Goal: Task Accomplishment & Management: Use online tool/utility

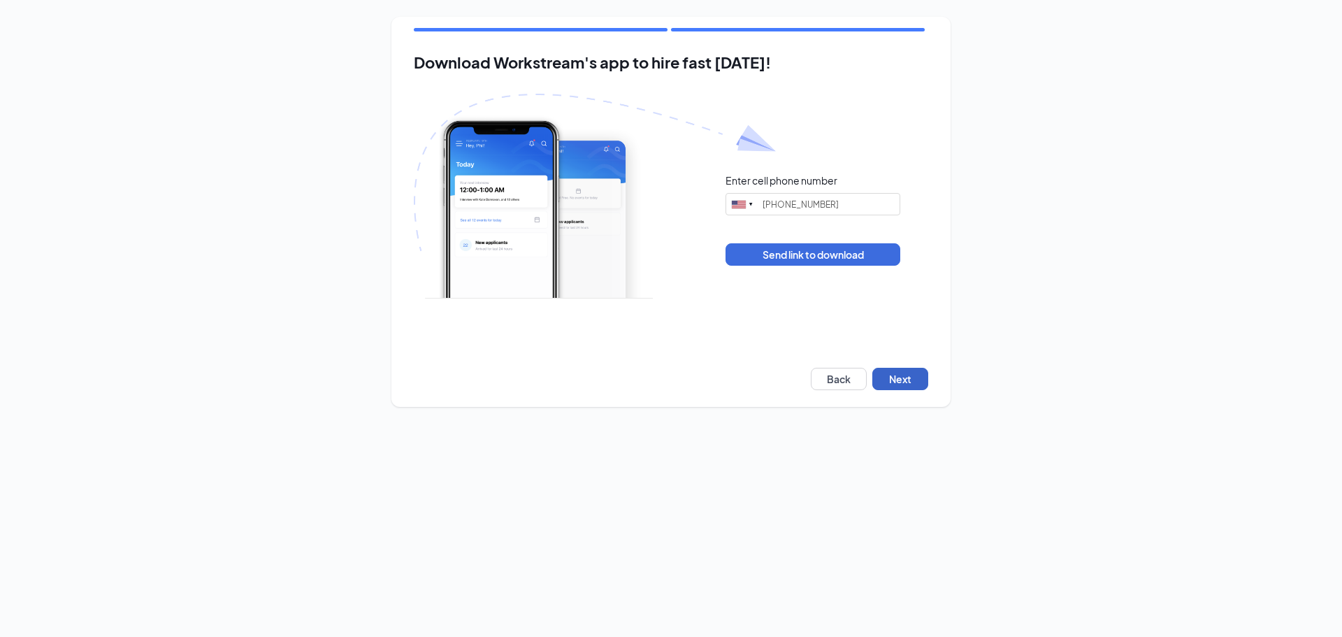
click at [904, 373] on button "Next" at bounding box center [901, 379] width 56 height 22
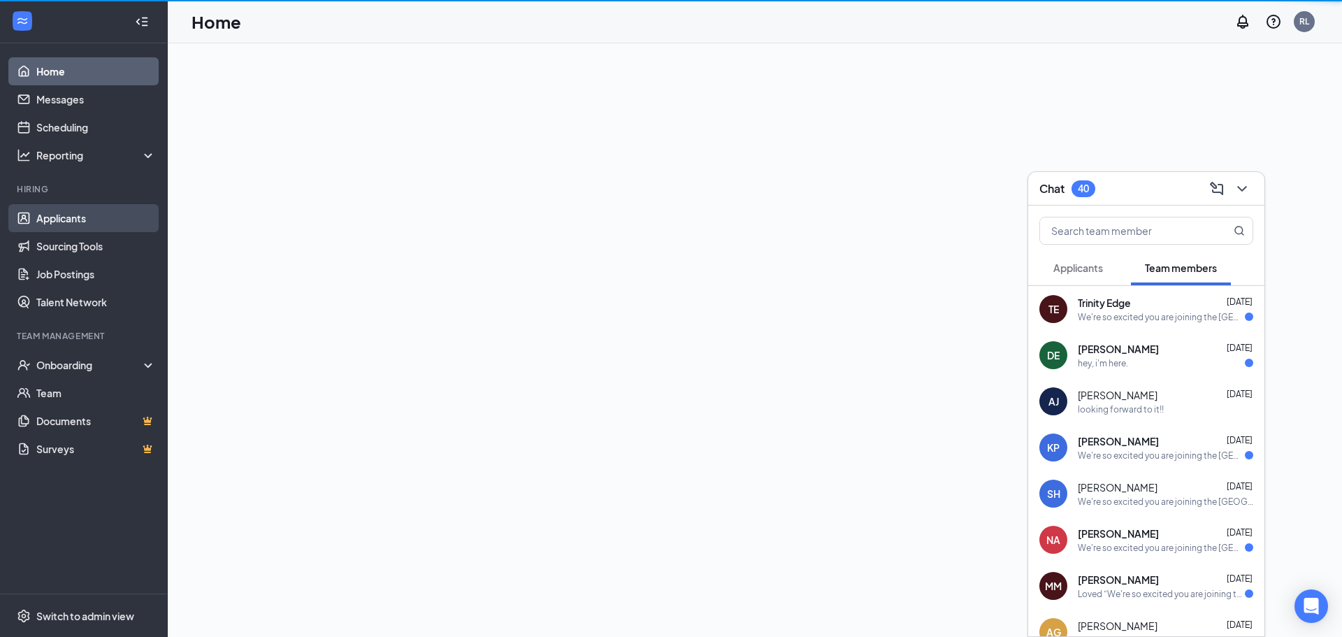
click at [84, 220] on link "Applicants" at bounding box center [96, 218] width 120 height 28
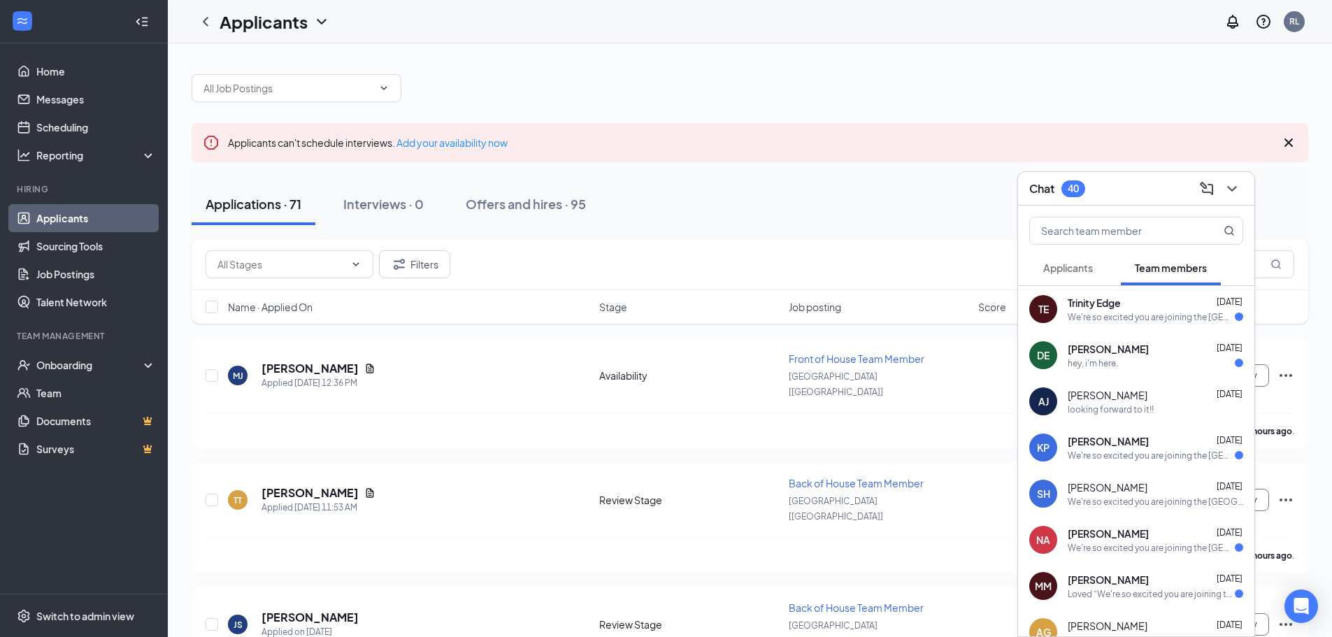
click at [1175, 308] on div "Trinity Edge [DATE]" at bounding box center [1155, 303] width 175 height 14
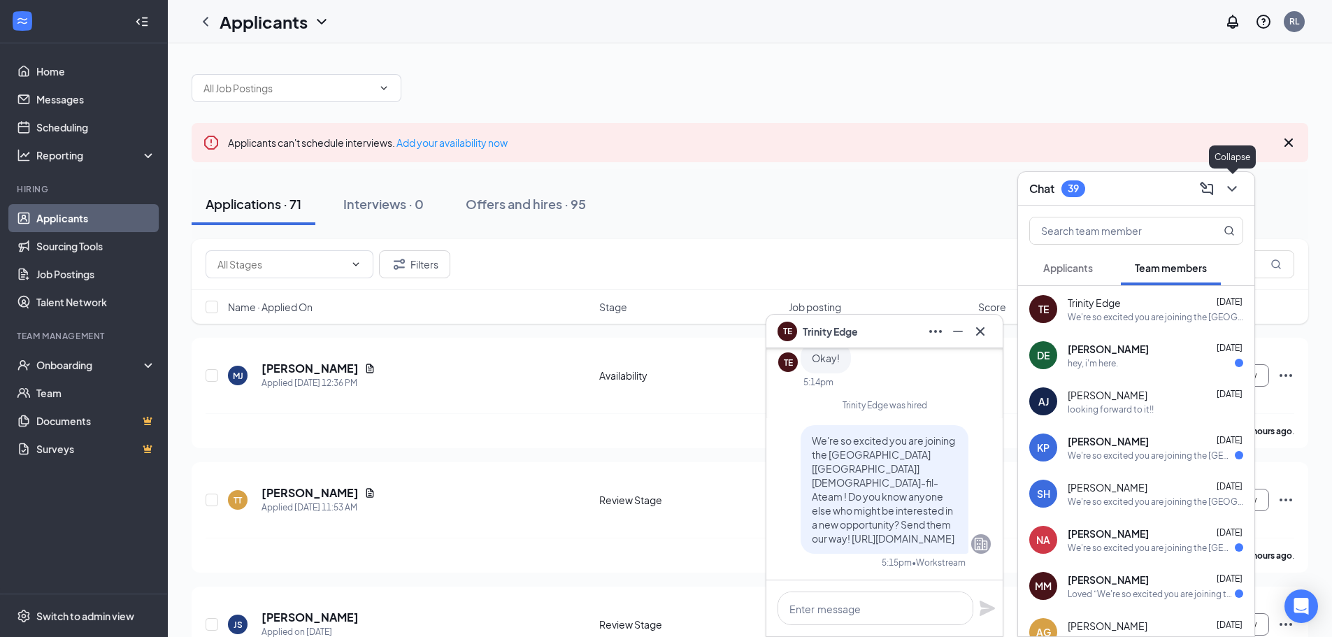
click at [1225, 185] on icon "ChevronDown" at bounding box center [1232, 188] width 17 height 17
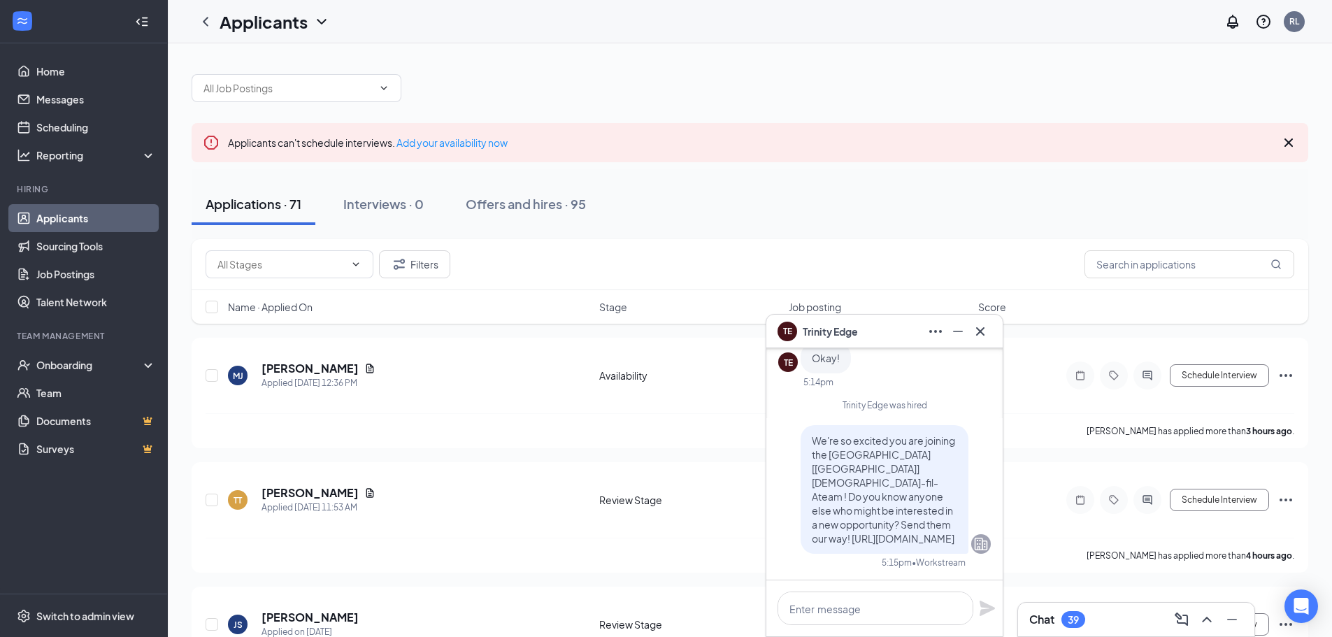
click at [1287, 143] on icon "Cross" at bounding box center [1288, 142] width 8 height 8
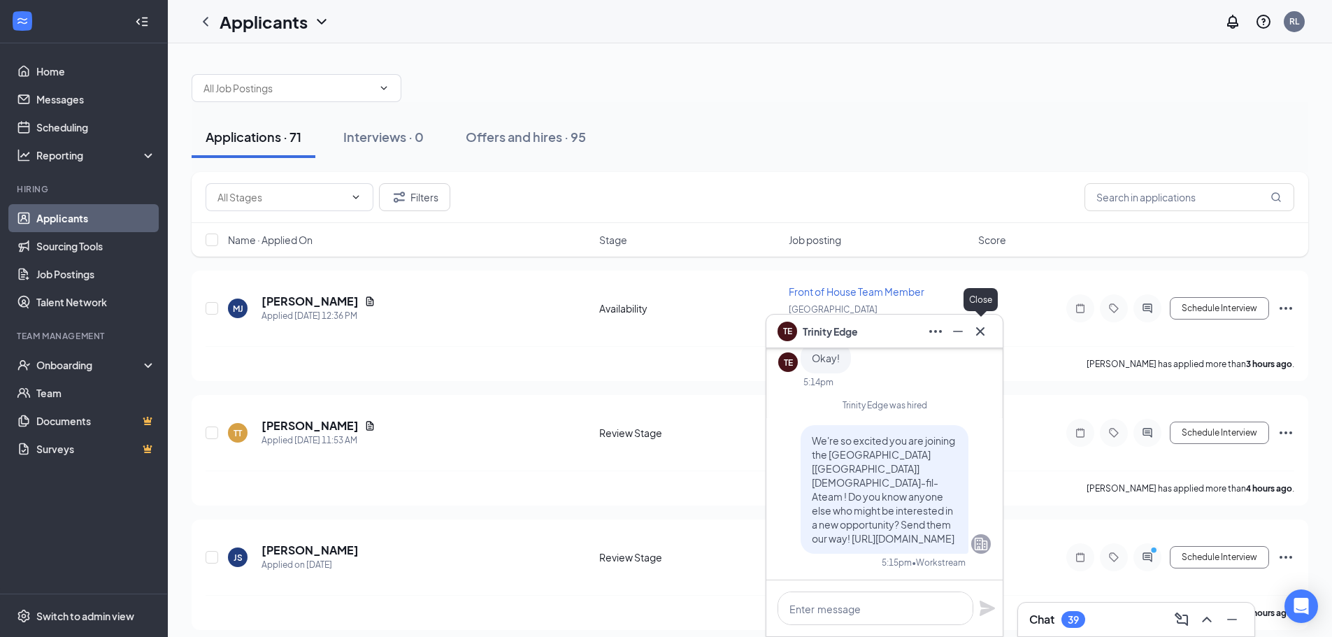
click at [983, 329] on icon "Cross" at bounding box center [980, 331] width 8 height 8
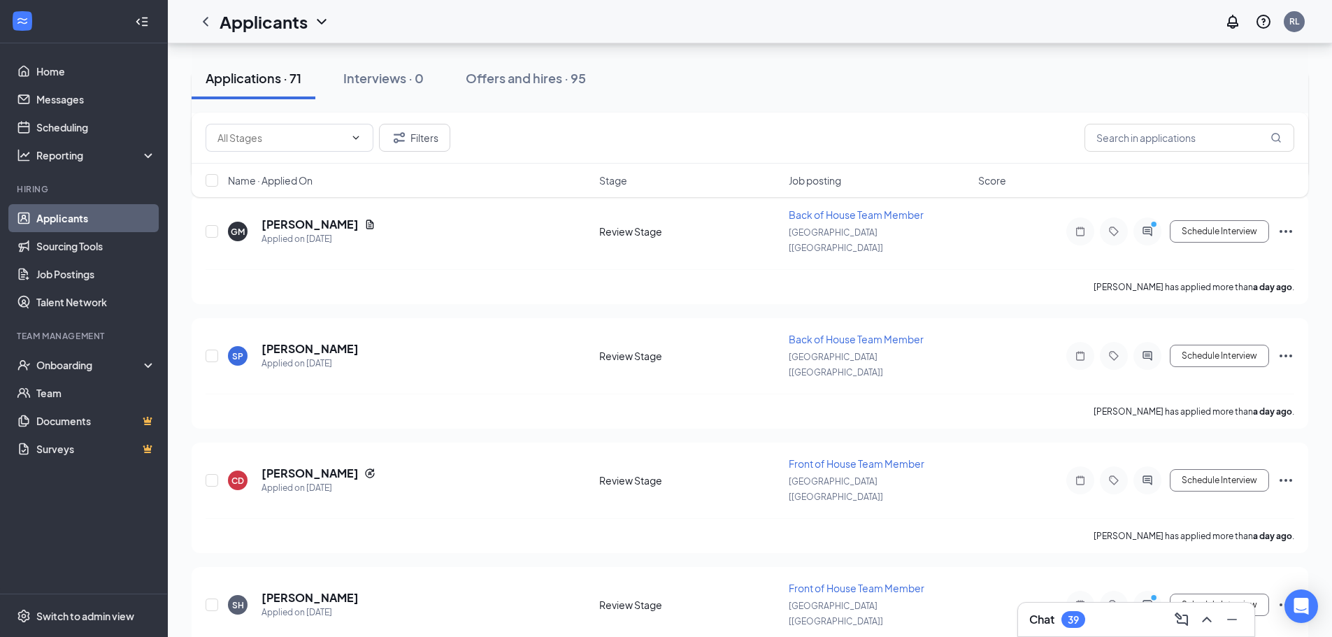
scroll to position [629, 0]
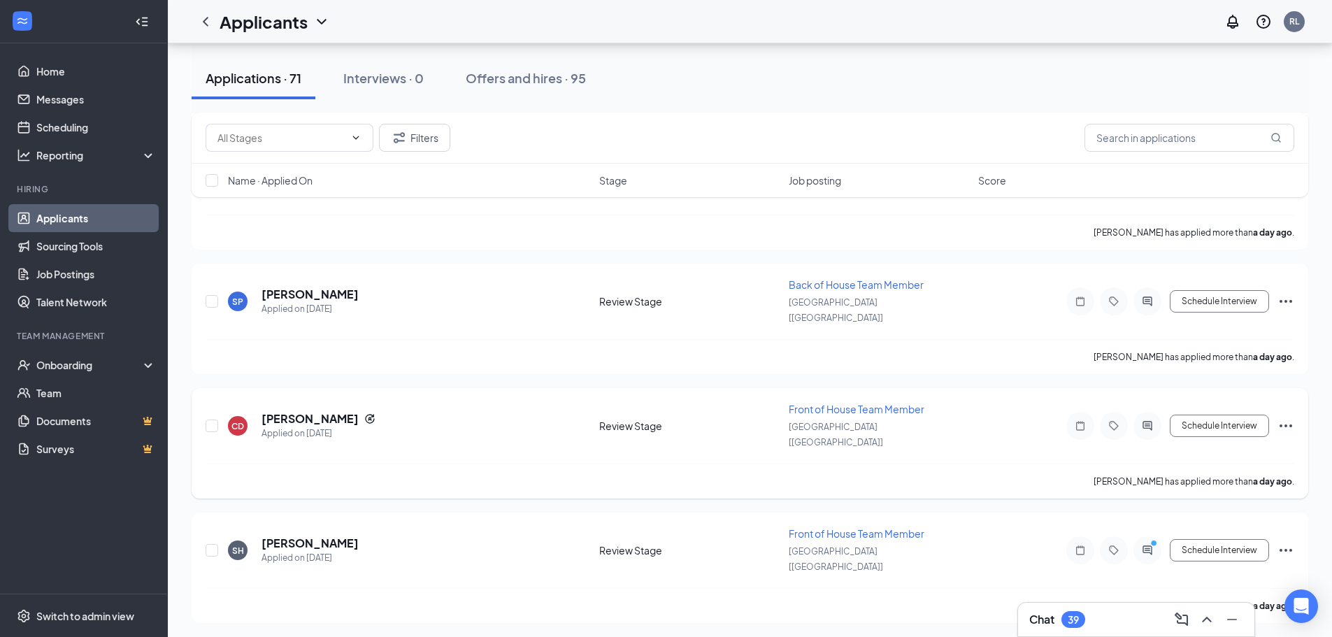
click at [220, 402] on div "CD [PERSON_NAME] Applied on [DATE] Review Stage Front of House Team Member [GEO…" at bounding box center [750, 433] width 1089 height 62
click at [218, 402] on div at bounding box center [213, 426] width 14 height 48
click at [217, 419] on input "checkbox" at bounding box center [212, 425] width 13 height 13
checkbox input "true"
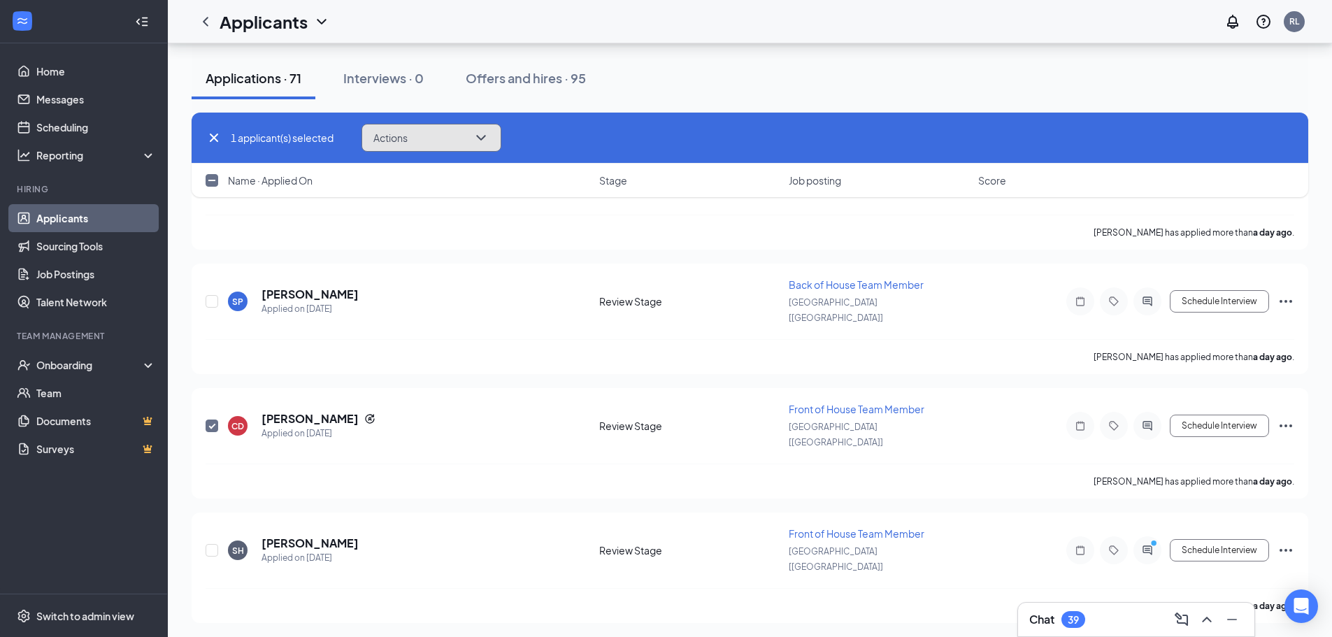
click at [461, 136] on button "Actions" at bounding box center [431, 138] width 140 height 28
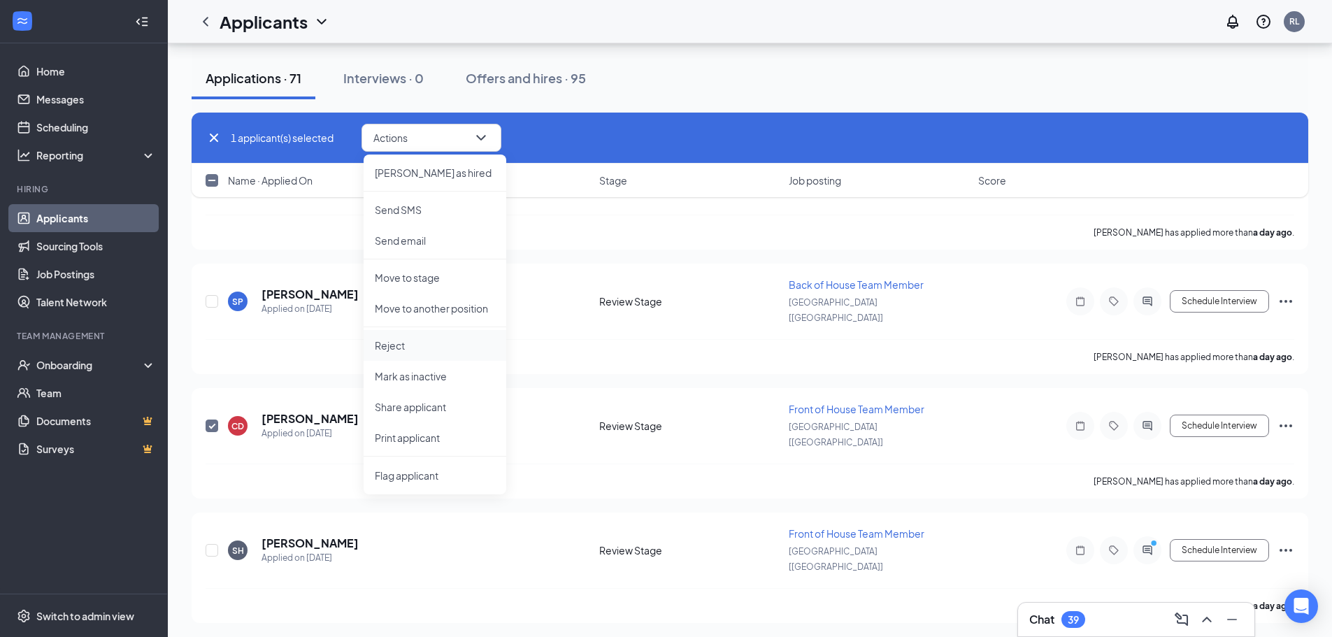
click at [408, 339] on p "Reject" at bounding box center [435, 345] width 120 height 14
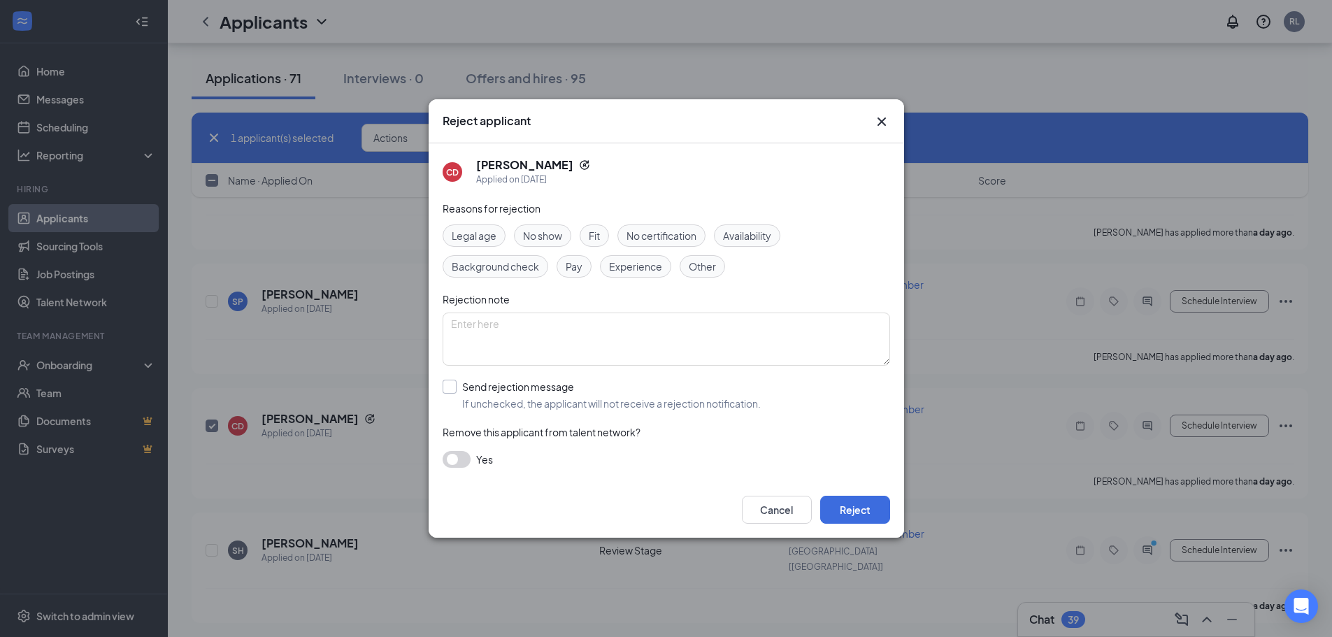
click at [453, 387] on input "Send rejection message If unchecked, the applicant will not receive a rejection…" at bounding box center [602, 395] width 318 height 31
checkbox input "true"
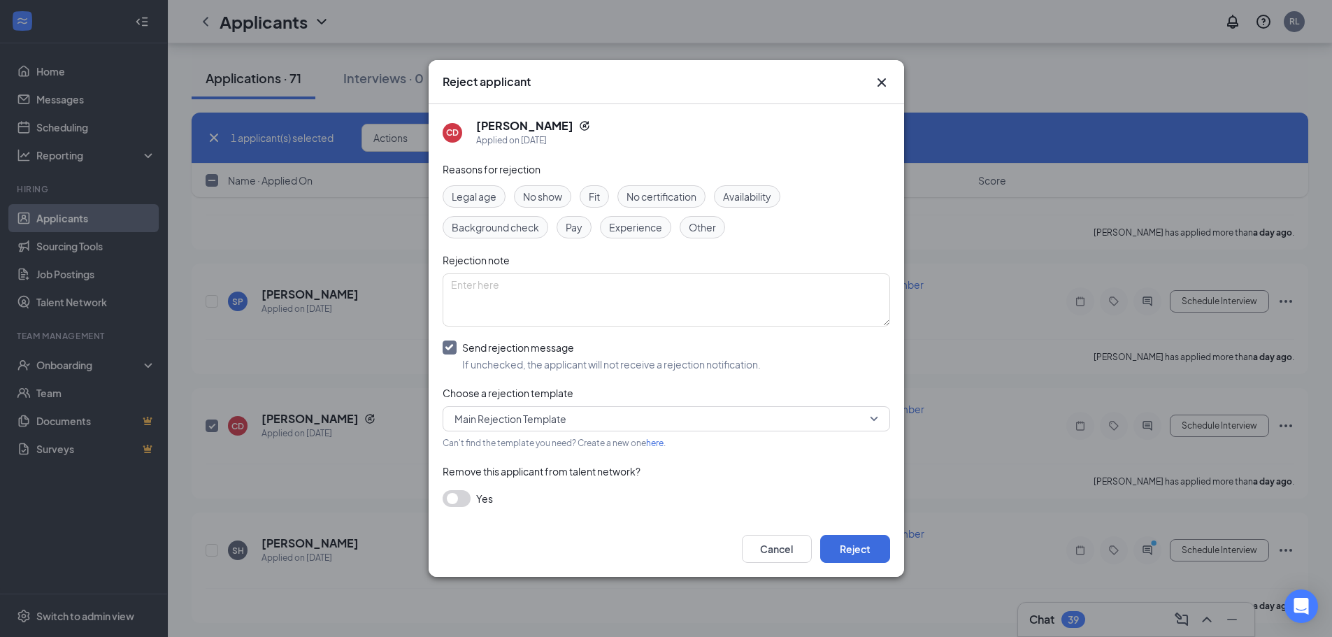
click at [457, 501] on button "button" at bounding box center [457, 498] width 28 height 17
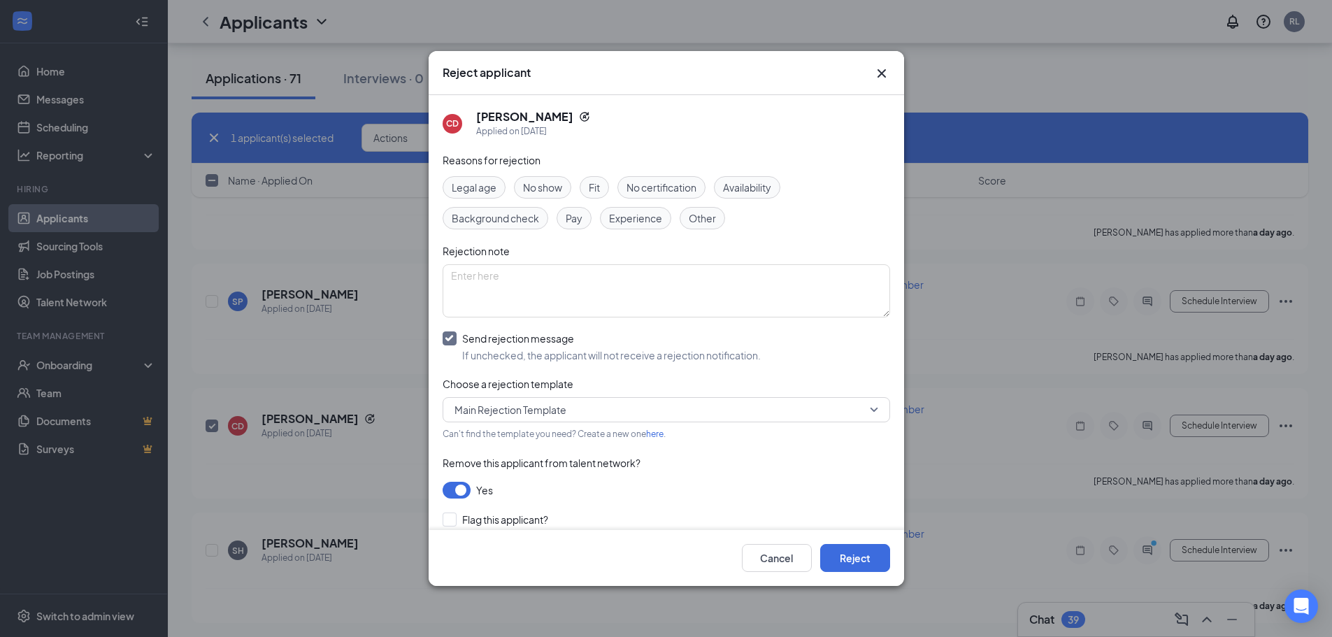
click at [691, 222] on span "Other" at bounding box center [702, 217] width 27 height 15
click at [834, 558] on button "Reject" at bounding box center [855, 558] width 70 height 28
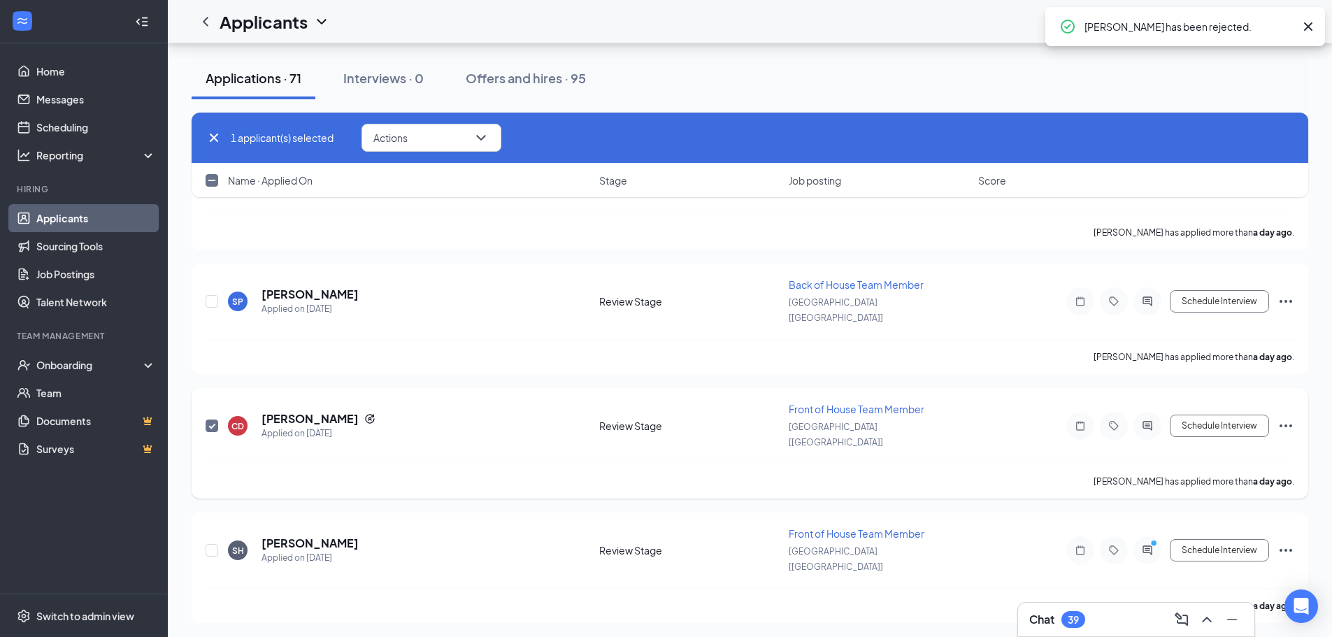
checkbox input "false"
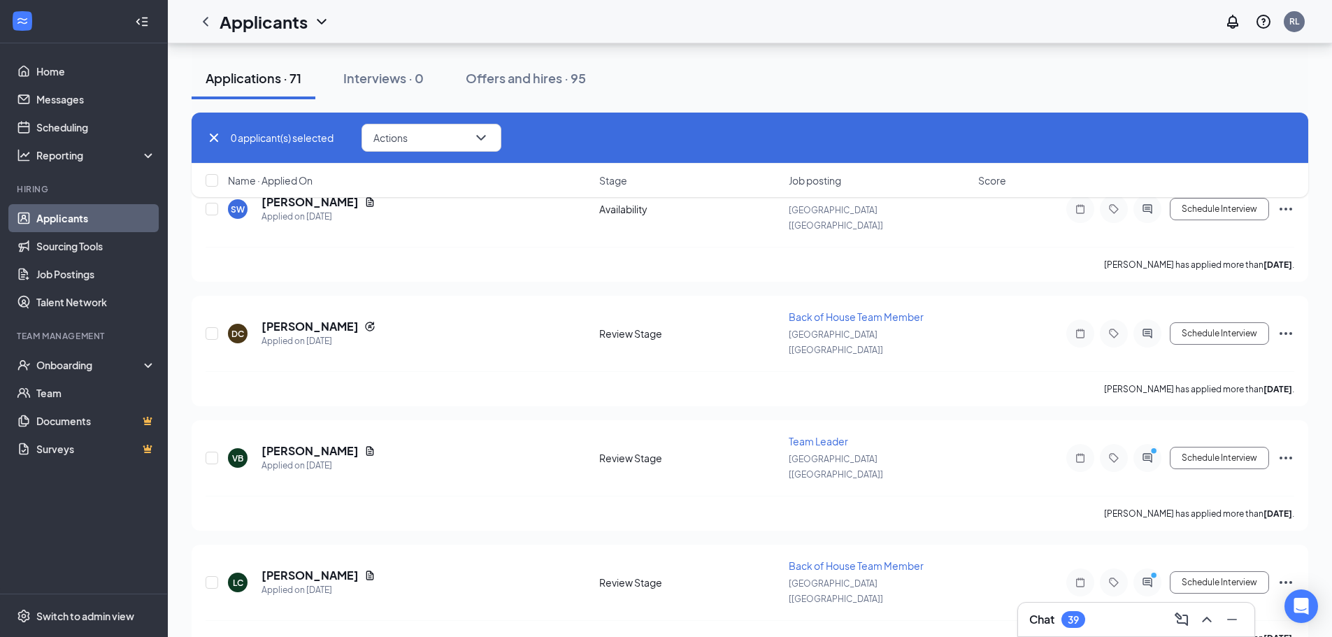
scroll to position [1538, 0]
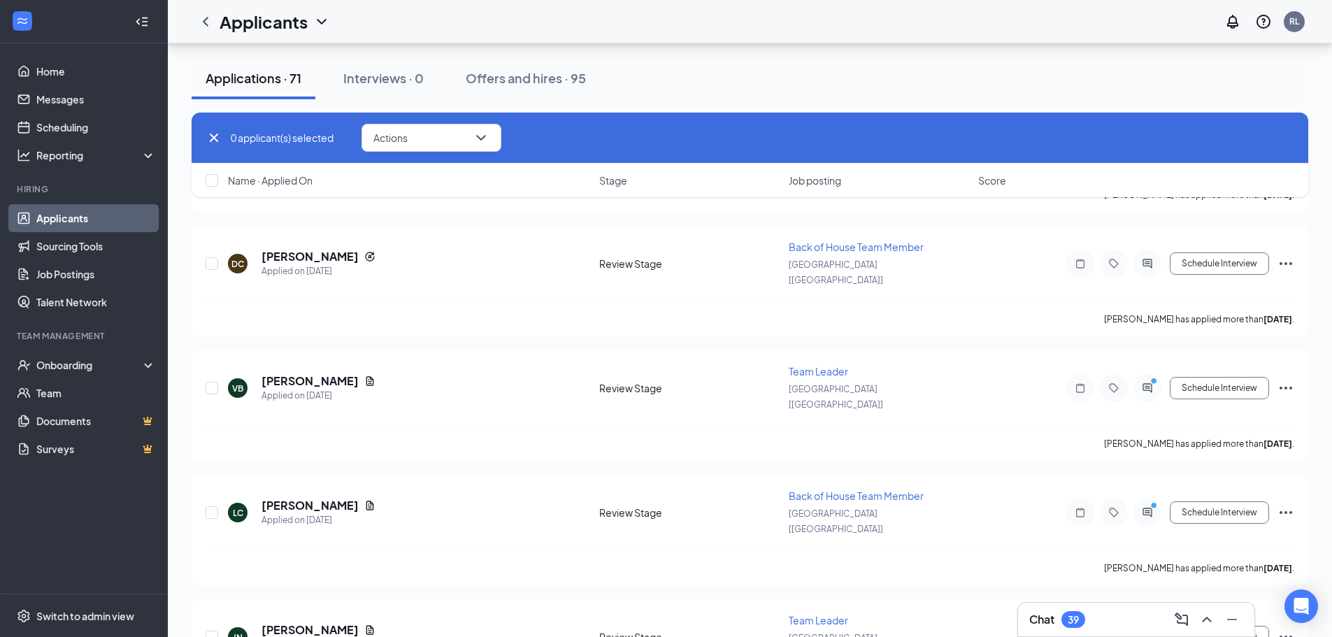
click at [216, 138] on icon "Cross" at bounding box center [214, 137] width 17 height 17
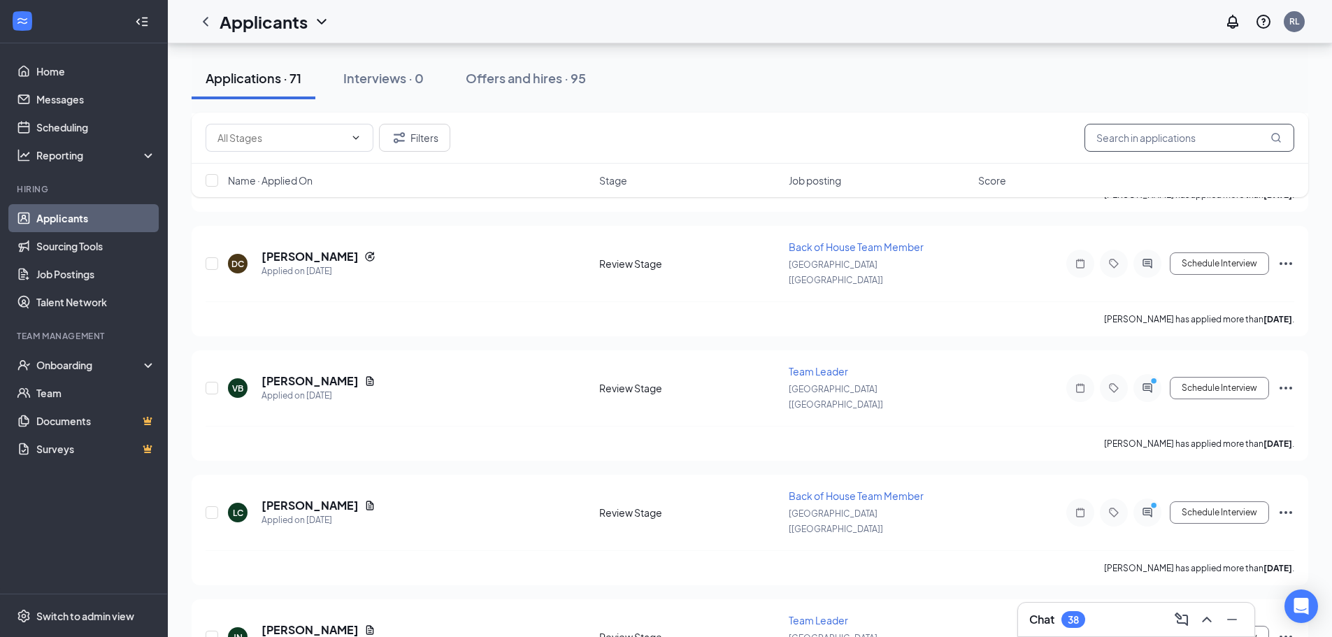
click at [1217, 148] on input "text" at bounding box center [1189, 138] width 210 height 28
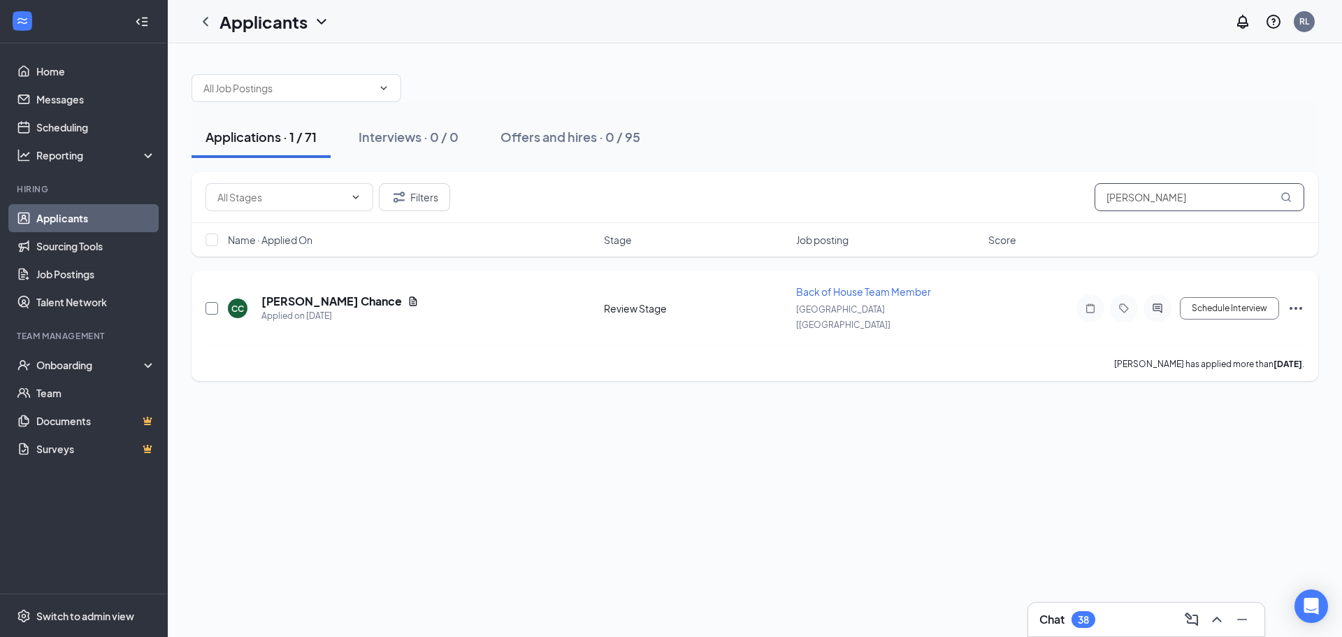
type input "[PERSON_NAME]"
click at [215, 303] on input "checkbox" at bounding box center [212, 308] width 13 height 13
checkbox input "true"
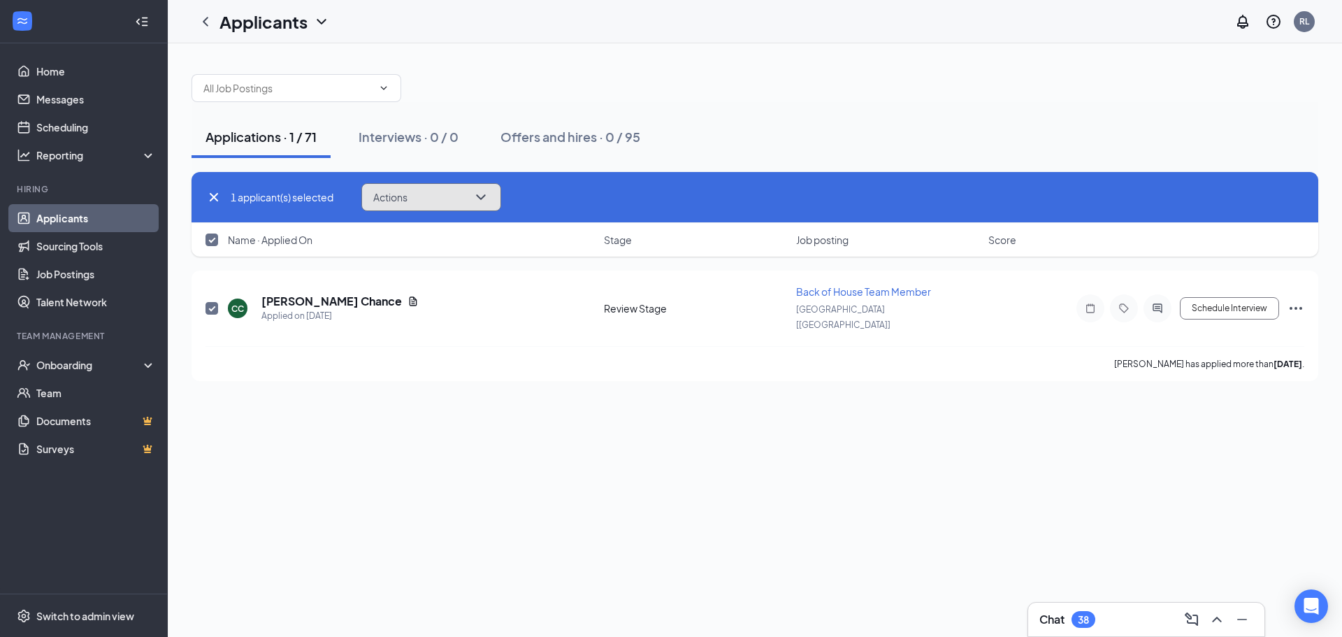
click at [440, 208] on button "Actions" at bounding box center [431, 197] width 140 height 28
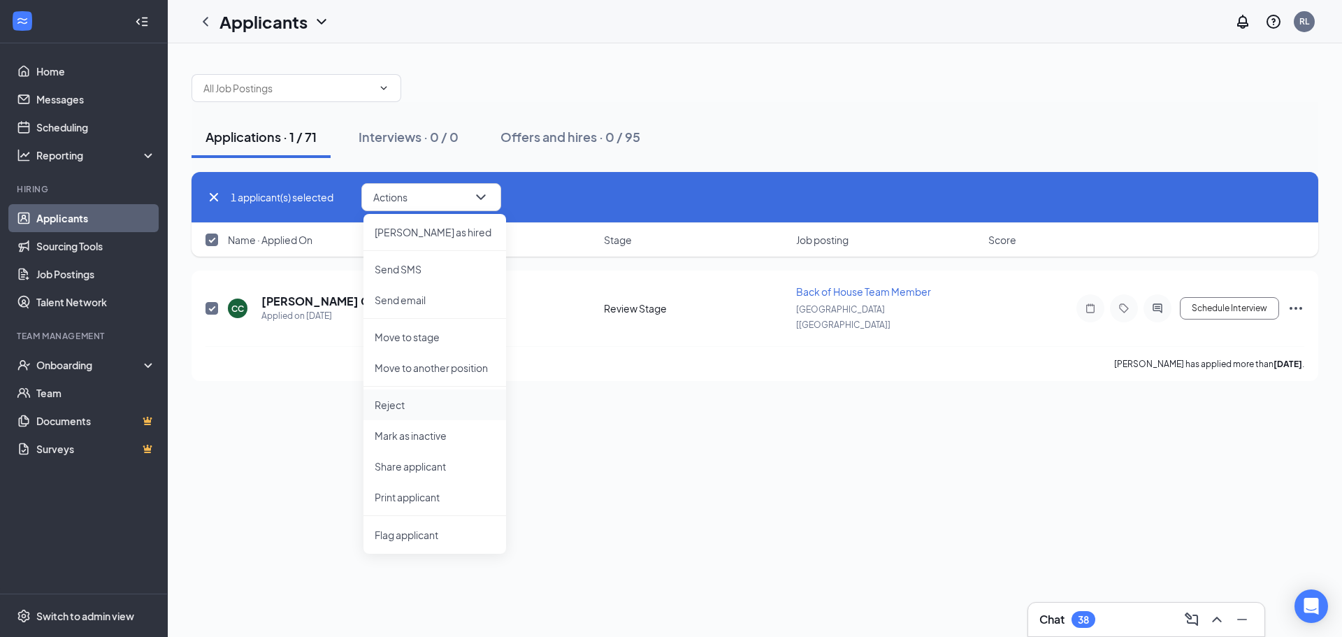
click at [410, 405] on p "Reject" at bounding box center [435, 405] width 120 height 14
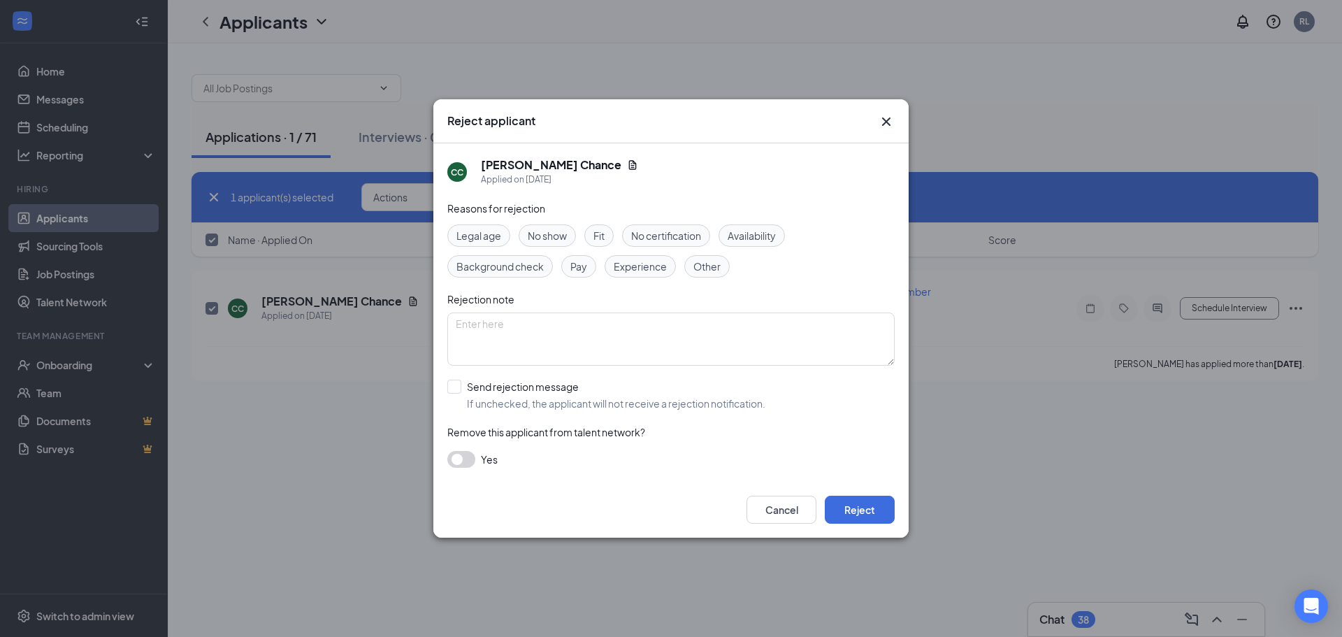
click at [714, 269] on span "Other" at bounding box center [707, 266] width 27 height 15
click at [461, 462] on button "button" at bounding box center [461, 459] width 28 height 17
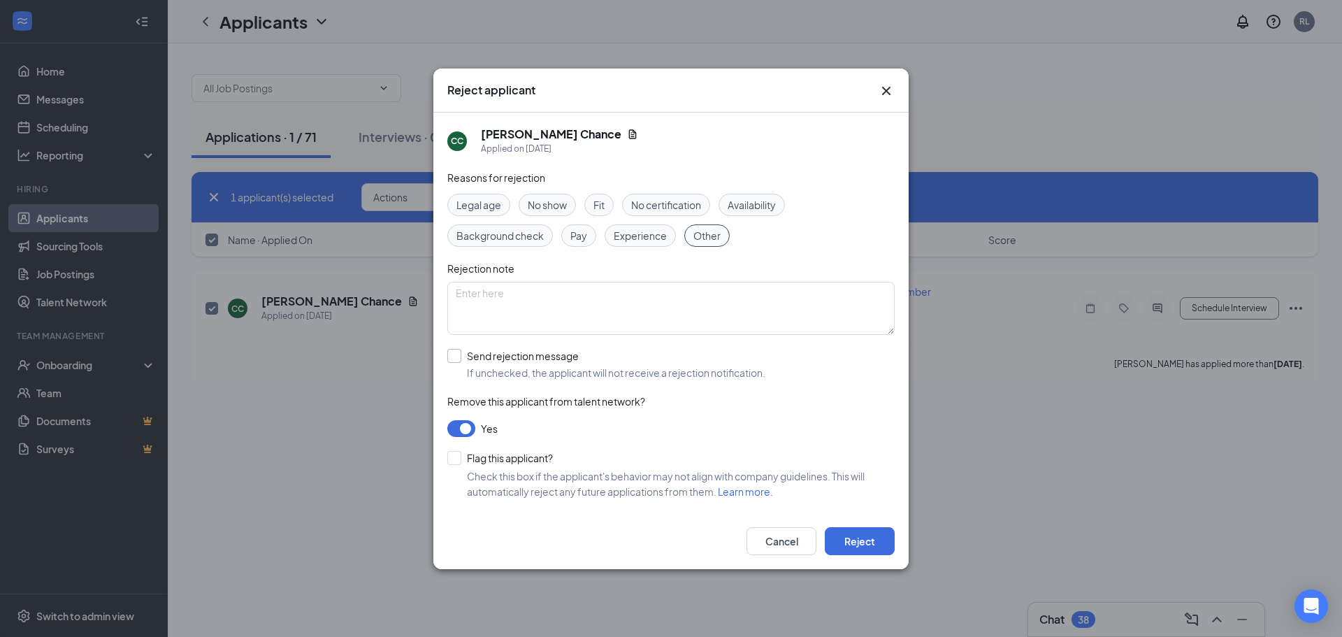
click at [456, 363] on input "Send rejection message If unchecked, the applicant will not receive a rejection…" at bounding box center [606, 364] width 318 height 31
checkbox input "true"
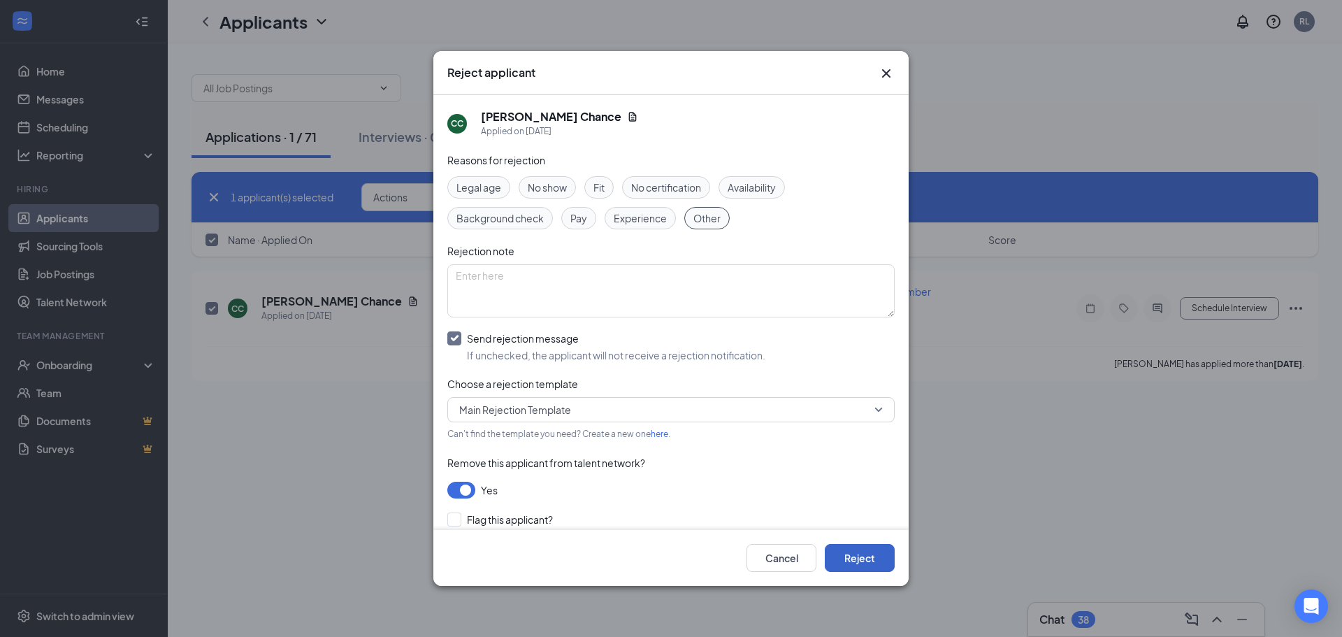
click at [873, 557] on button "Reject" at bounding box center [860, 558] width 70 height 28
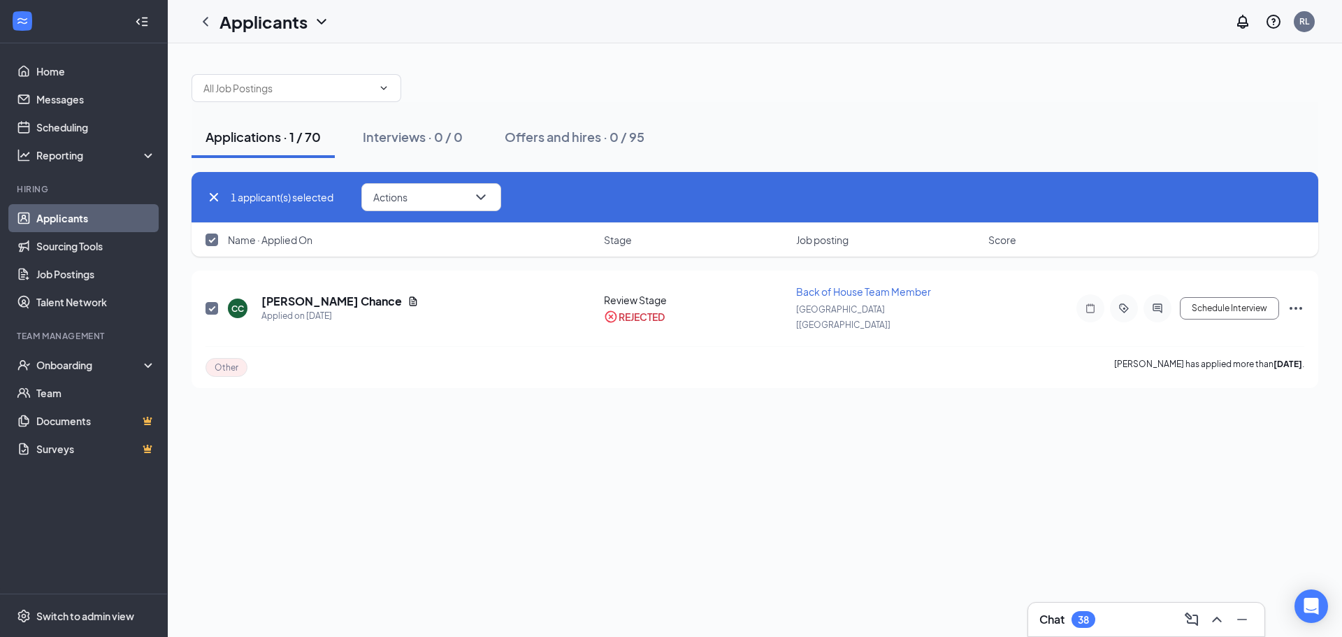
click at [211, 197] on icon "Cross" at bounding box center [214, 197] width 17 height 17
checkbox input "false"
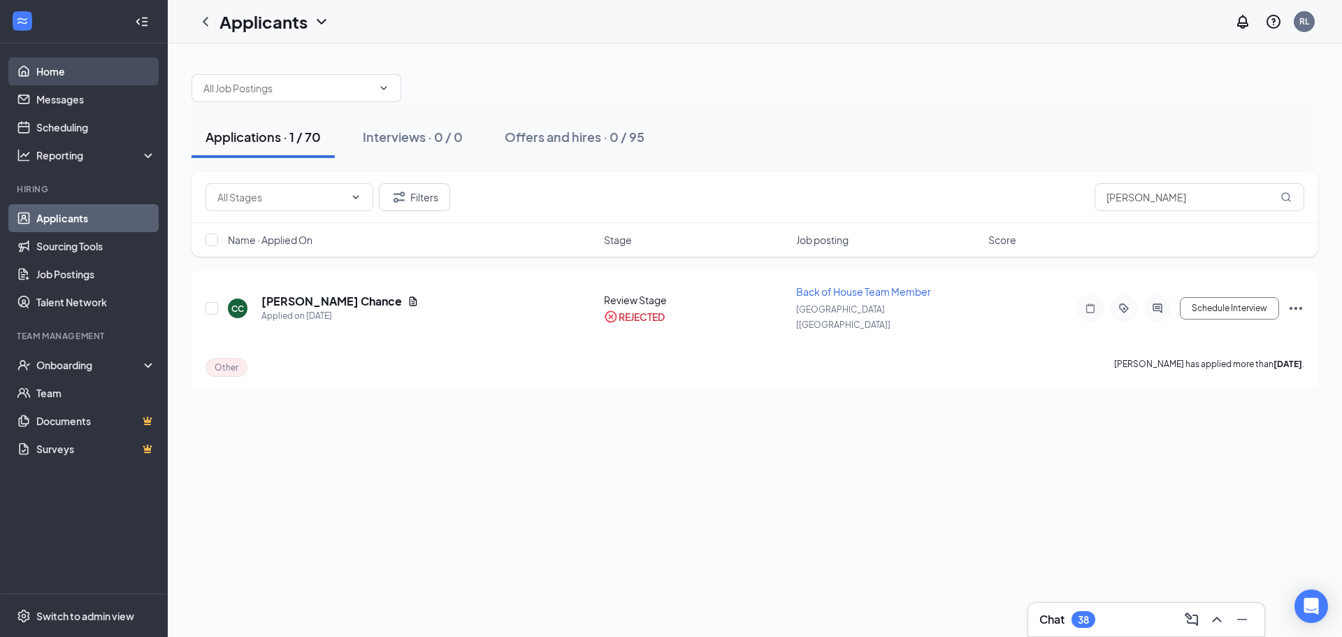
click at [53, 64] on link "Home" at bounding box center [96, 71] width 120 height 28
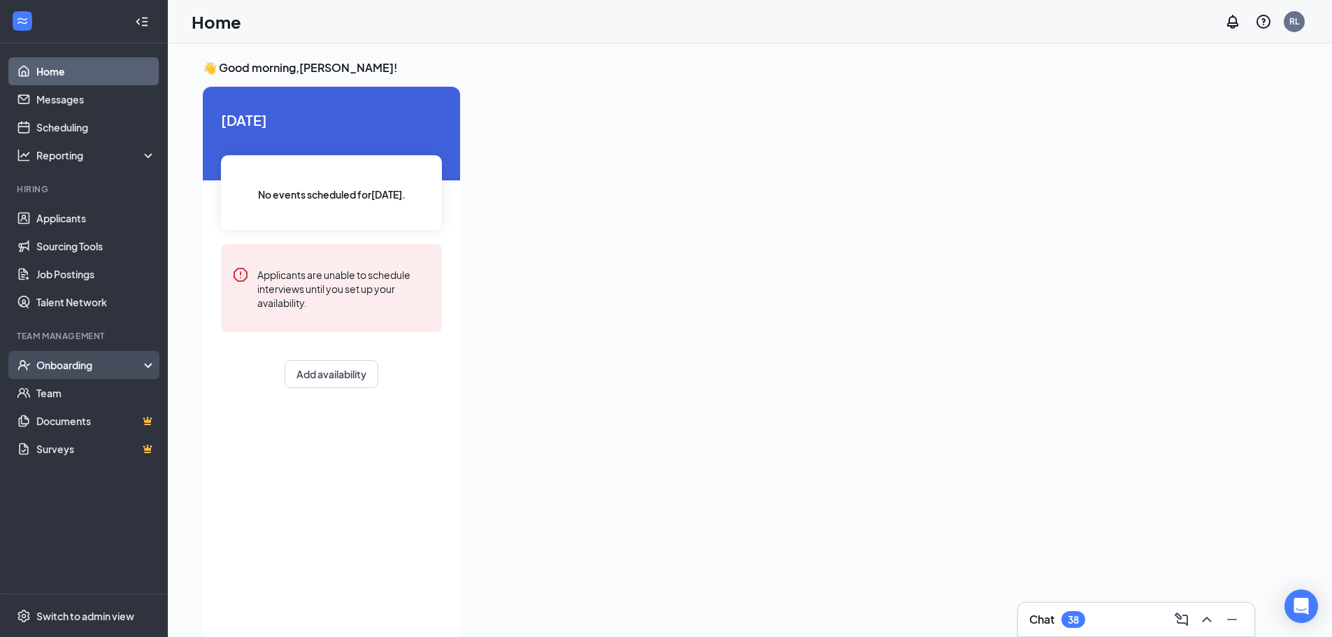
click at [96, 350] on li "Team Management Onboarding Team Documents Surveys" at bounding box center [83, 396] width 167 height 133
click at [98, 358] on div "Onboarding" at bounding box center [90, 365] width 108 height 14
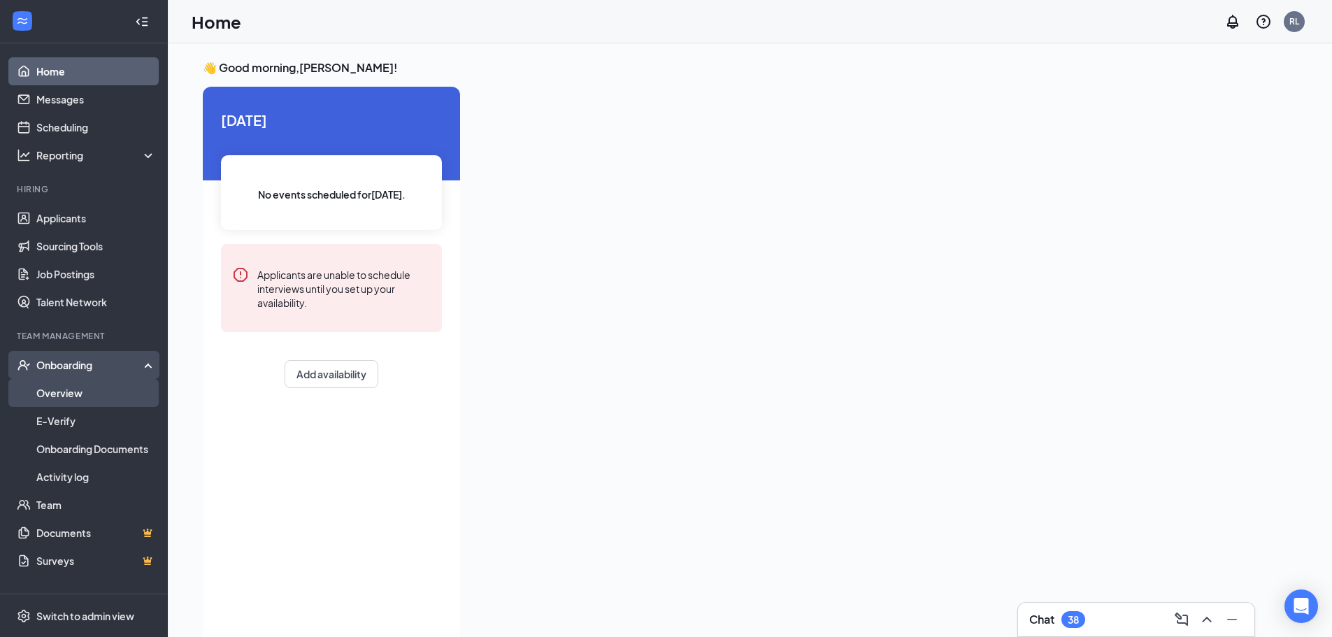
click at [96, 392] on link "Overview" at bounding box center [96, 393] width 120 height 28
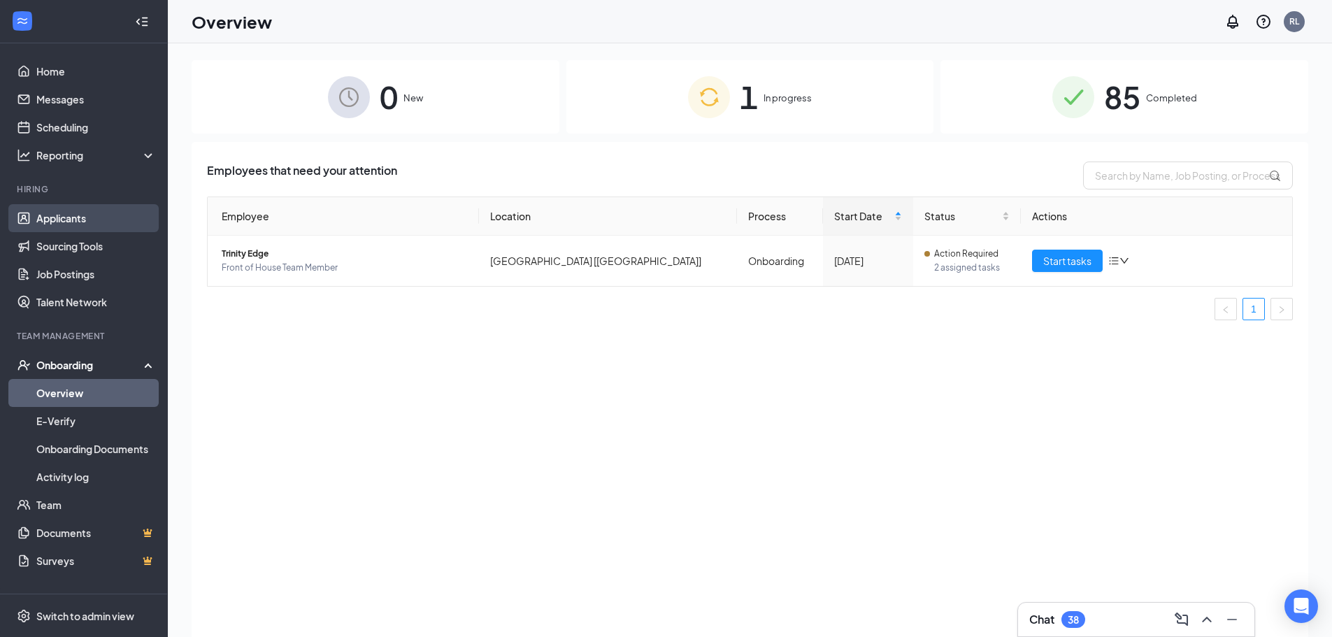
click at [64, 219] on link "Applicants" at bounding box center [96, 218] width 120 height 28
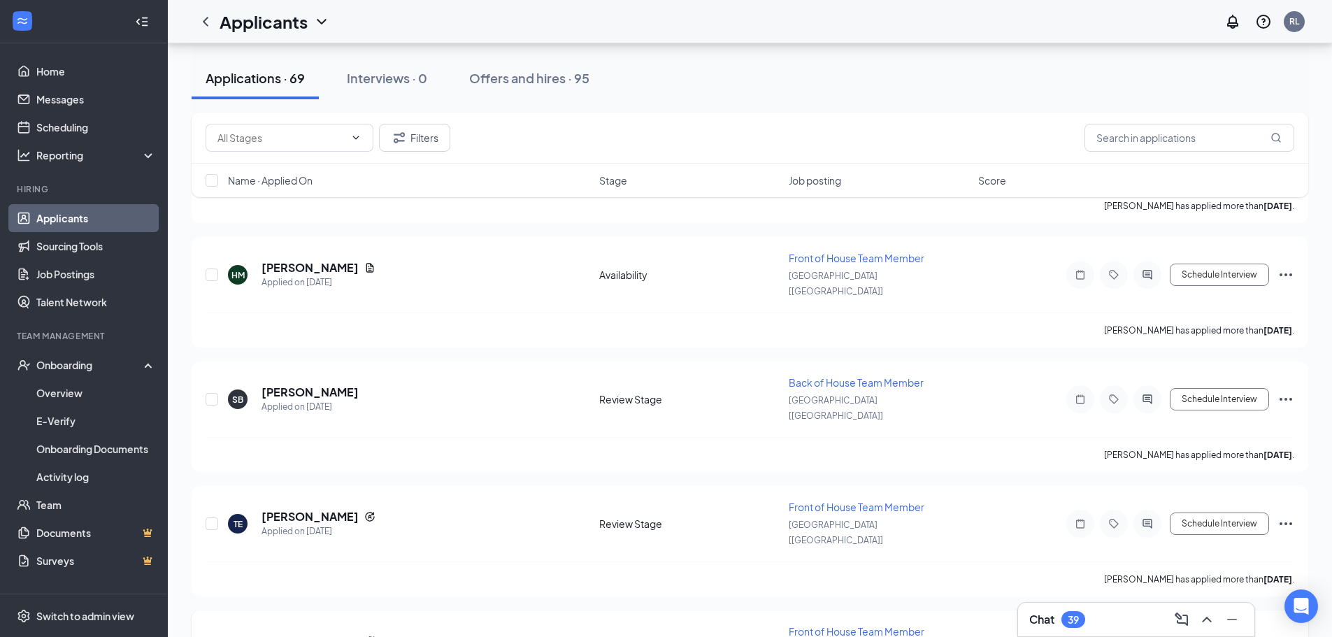
scroll to position [3216, 0]
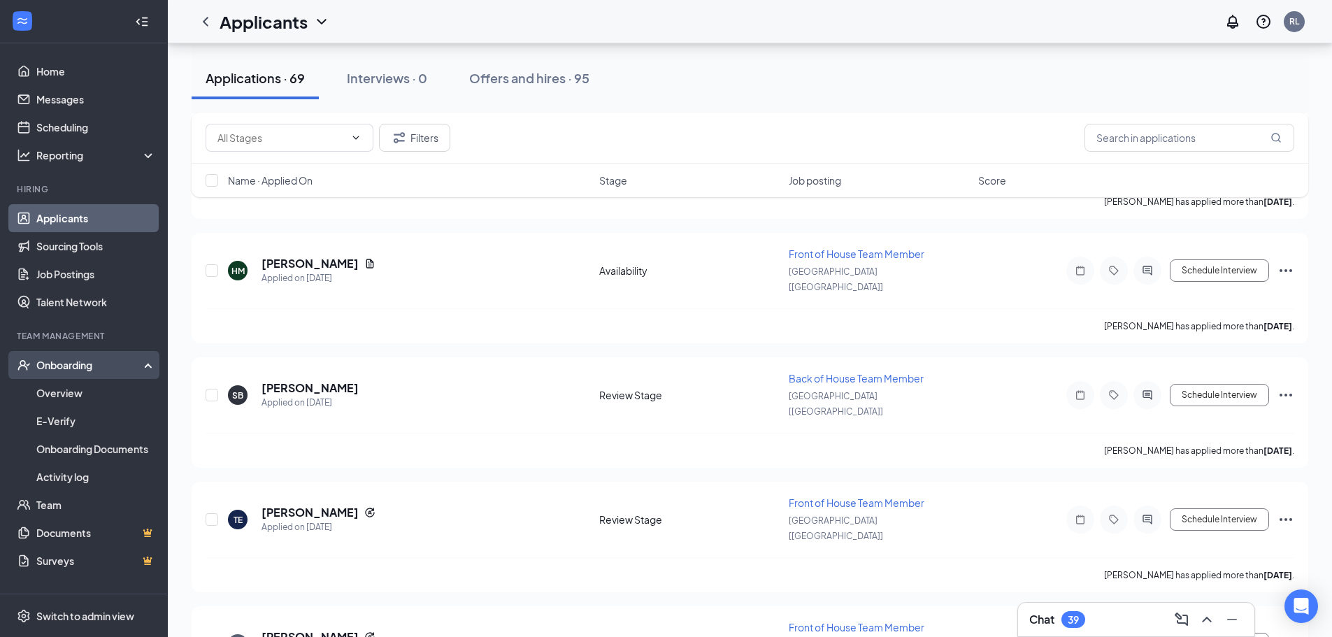
click at [123, 357] on div "Onboarding" at bounding box center [84, 365] width 168 height 28
click at [116, 371] on div "Onboarding" at bounding box center [90, 365] width 108 height 14
drag, startPoint x: 113, startPoint y: 382, endPoint x: 124, endPoint y: 383, distance: 11.2
click at [113, 383] on link "Overview" at bounding box center [96, 393] width 120 height 28
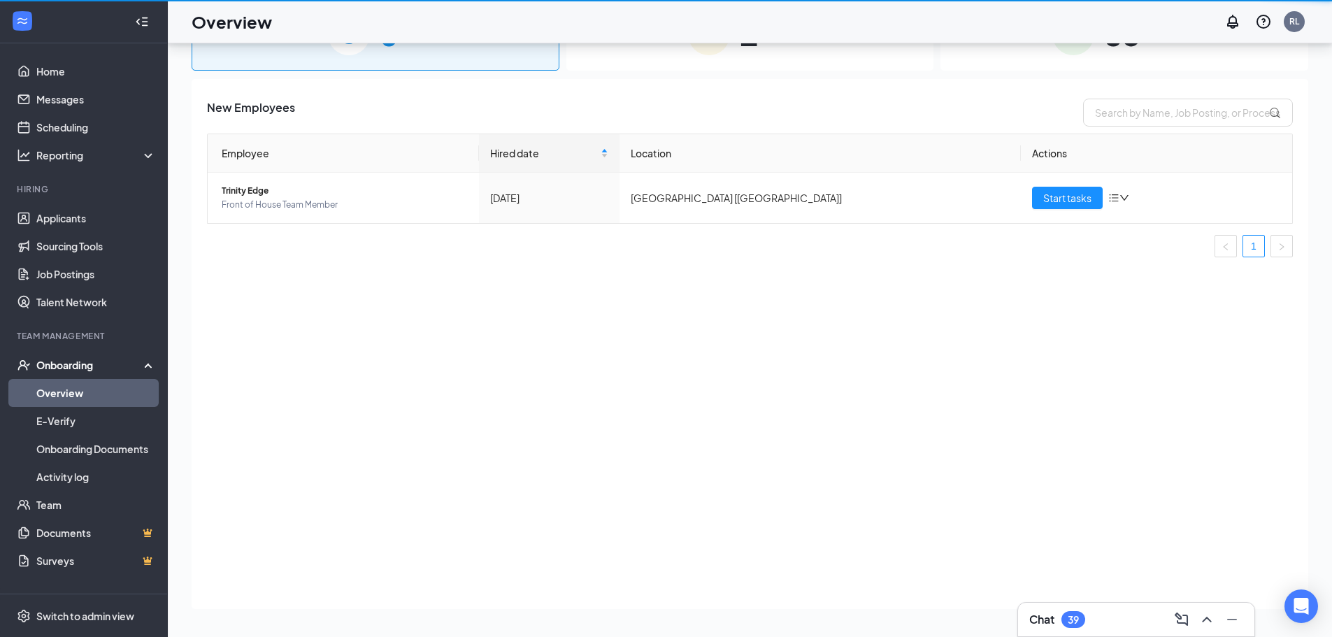
scroll to position [63, 0]
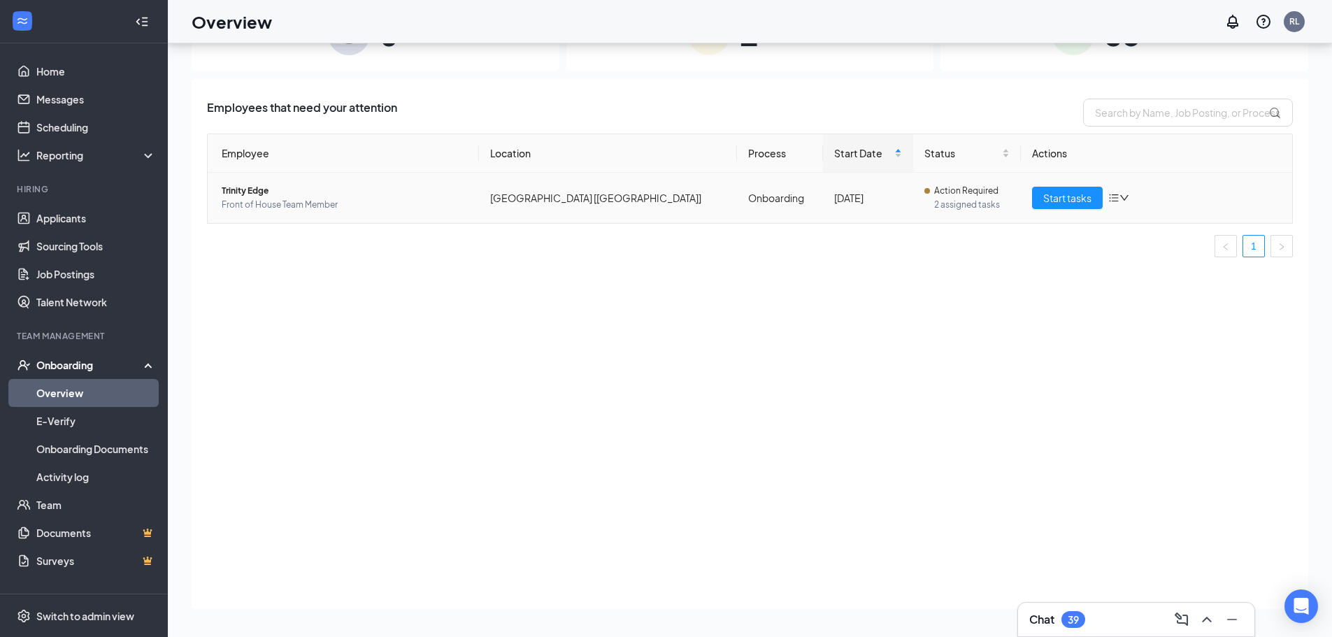
click at [1127, 201] on icon "down" at bounding box center [1124, 198] width 10 height 10
click at [1071, 193] on span "Start tasks" at bounding box center [1067, 197] width 48 height 15
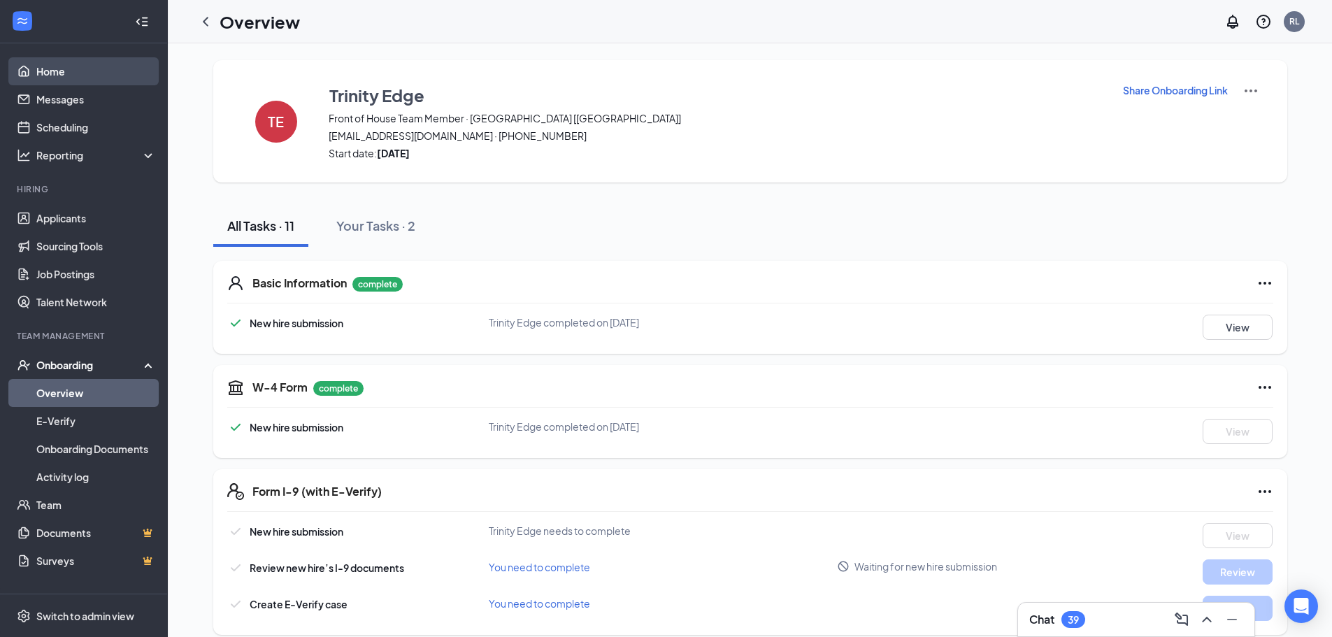
click at [48, 67] on link "Home" at bounding box center [96, 71] width 120 height 28
